Goal: Information Seeking & Learning: Check status

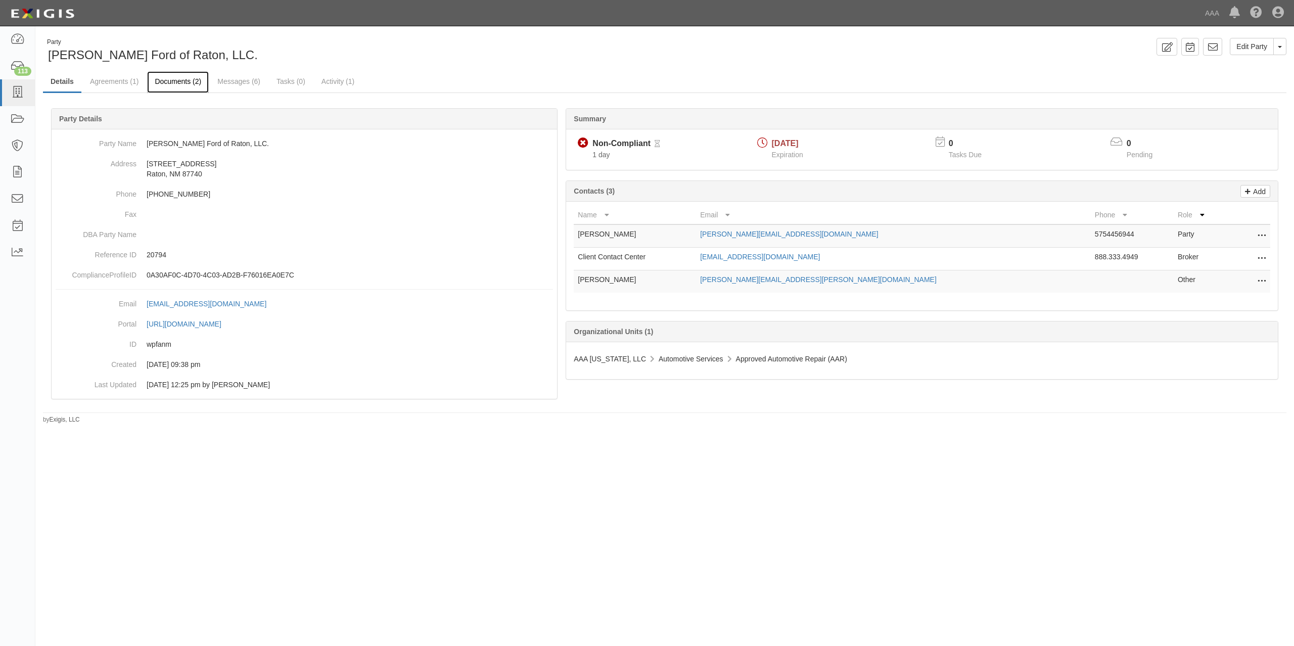
click at [172, 79] on link "Documents (2)" at bounding box center [178, 82] width 62 height 22
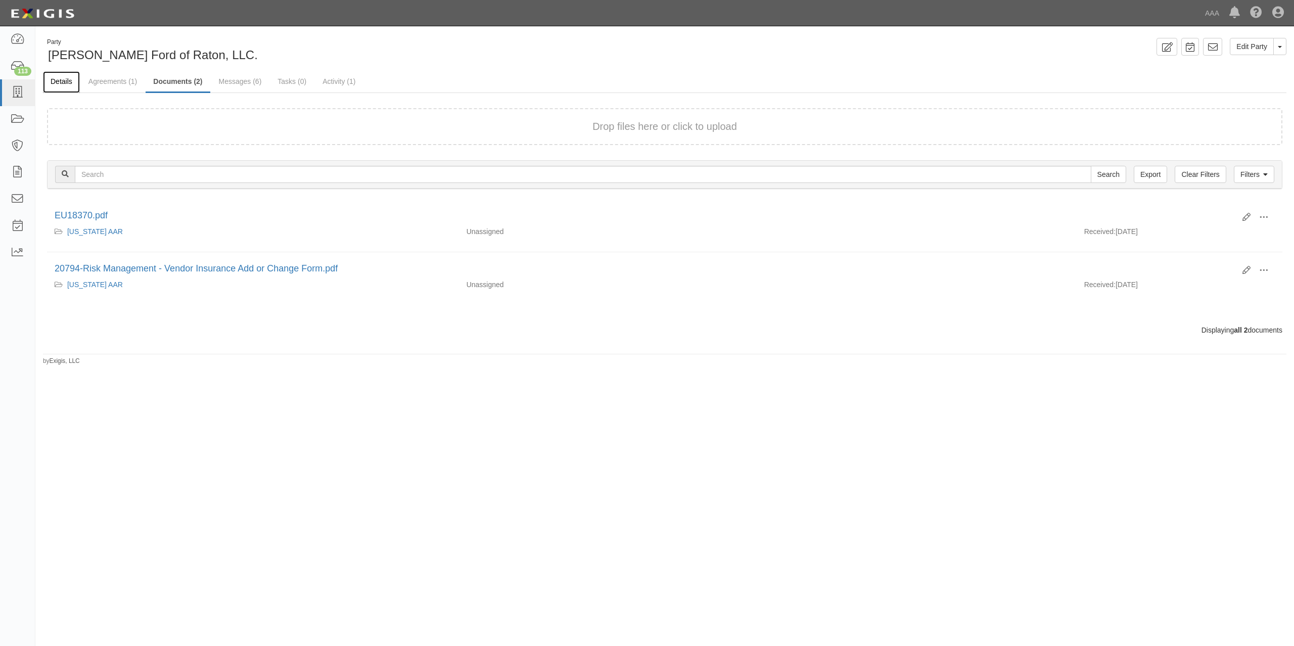
click at [71, 82] on link "Details" at bounding box center [61, 82] width 37 height 22
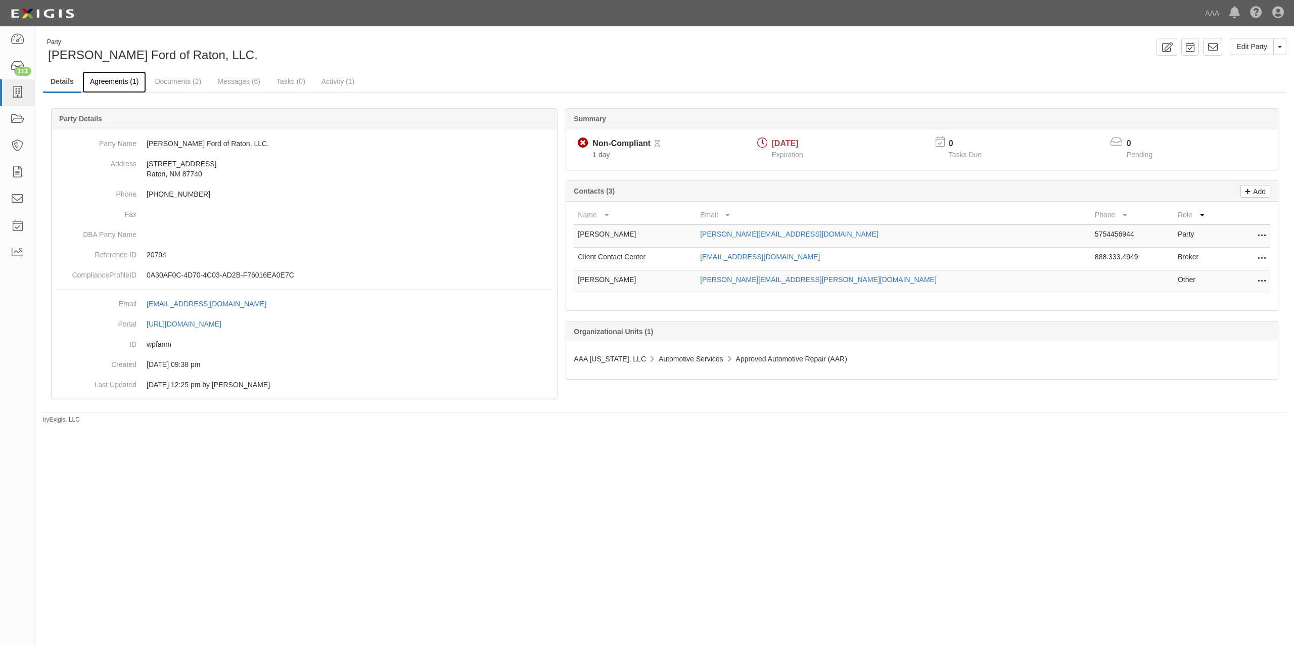
click at [115, 84] on link "Agreements (1)" at bounding box center [114, 82] width 64 height 22
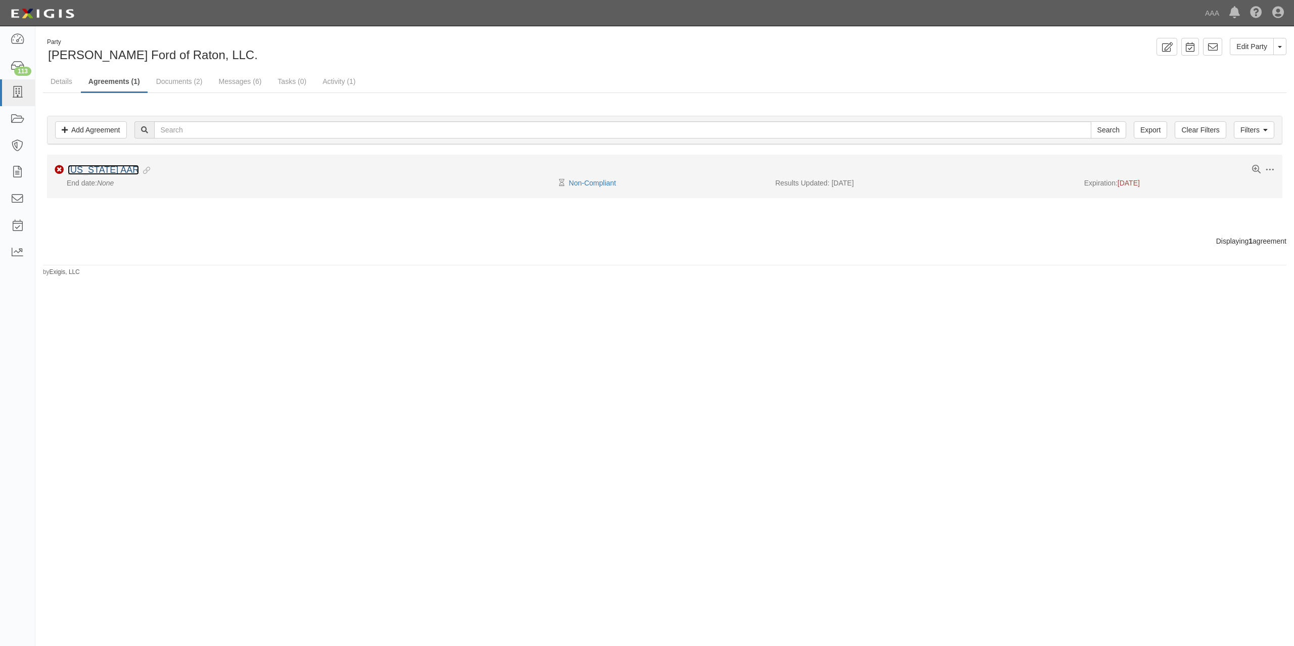
click at [110, 169] on link "[US_STATE] AAR" at bounding box center [103, 170] width 71 height 10
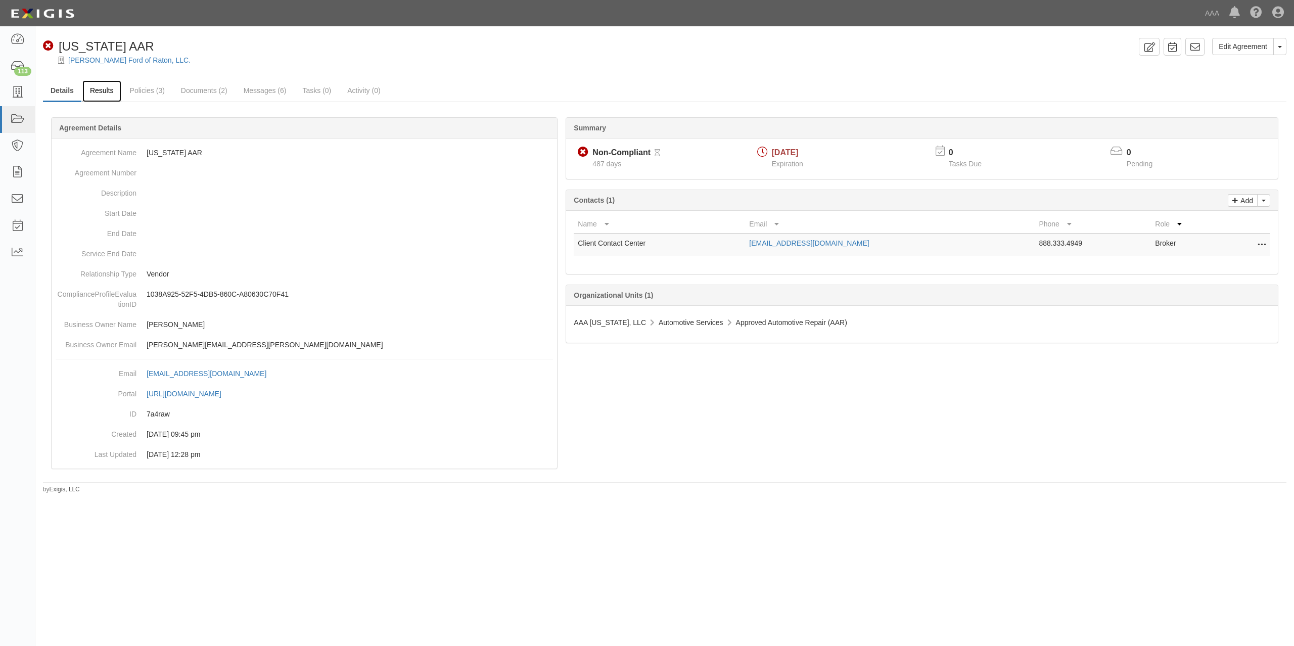
click at [102, 86] on link "Results" at bounding box center [101, 91] width 39 height 22
